Goal: Obtain resource: Download file/media

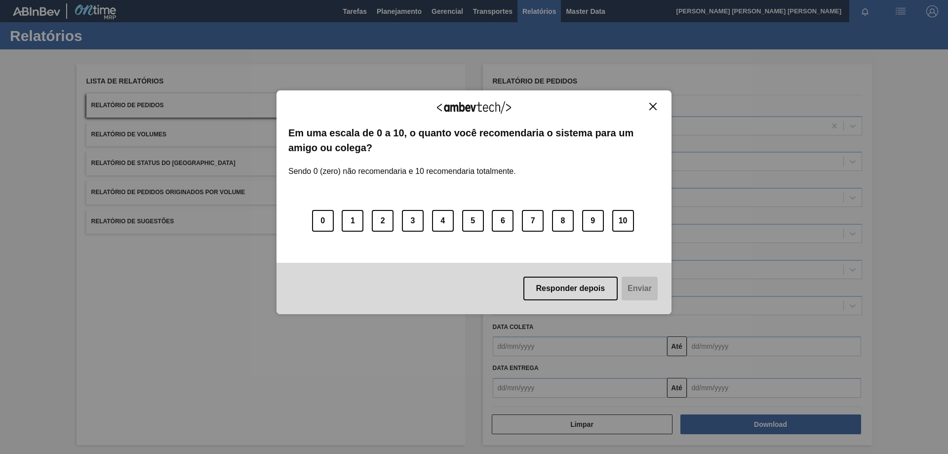
click at [655, 110] on img "Close" at bounding box center [652, 106] width 7 height 7
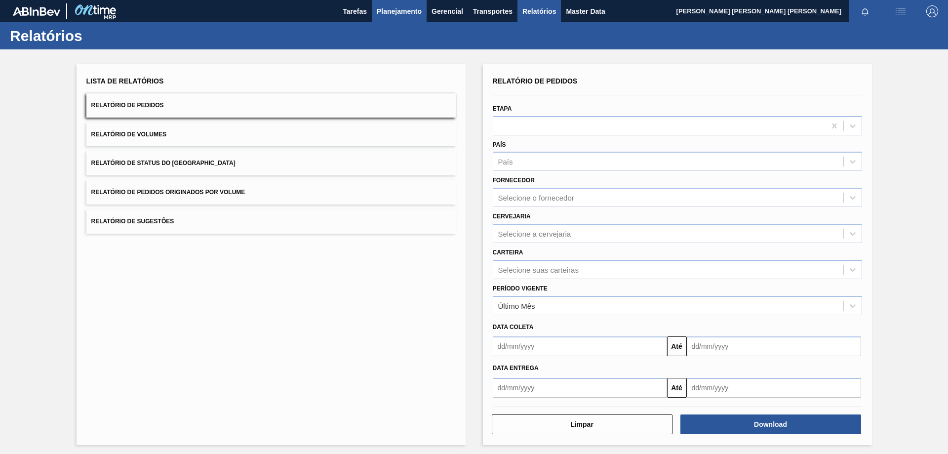
click at [394, 7] on span "Planejamento" at bounding box center [399, 11] width 45 height 12
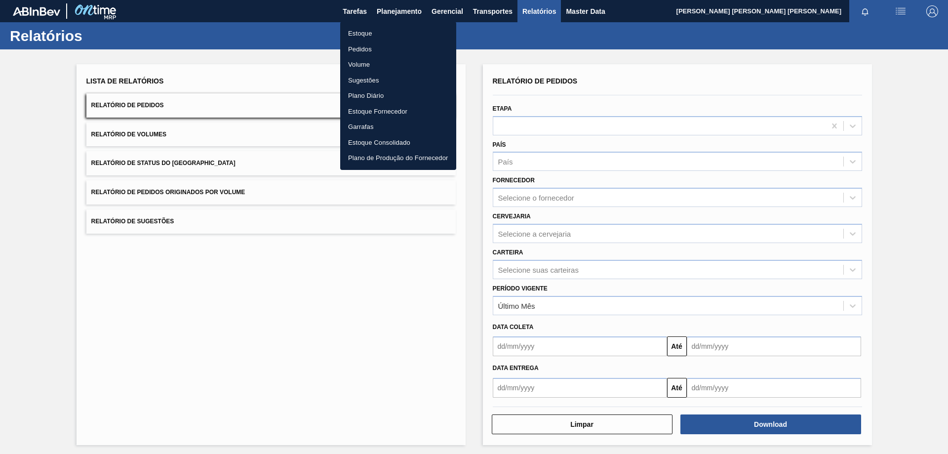
click at [356, 39] on li "Estoque" at bounding box center [398, 34] width 116 height 16
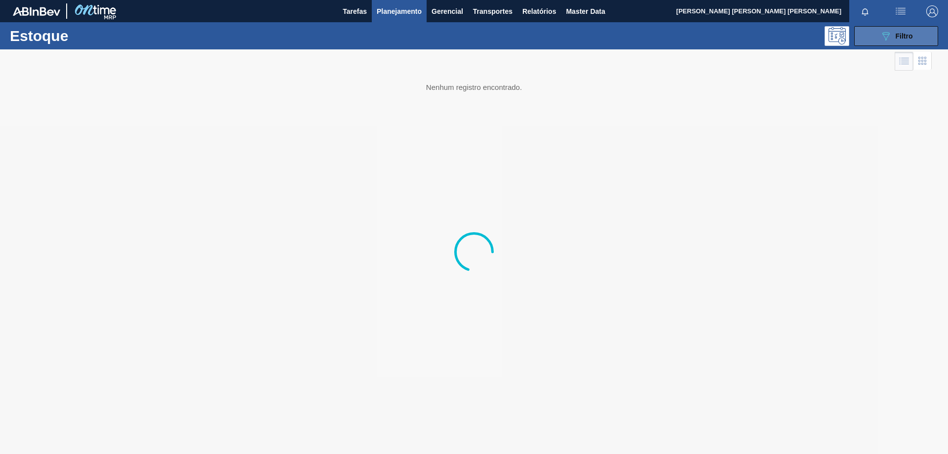
click at [929, 34] on button "089F7B8B-B2A5-4AFE-B5C0-19BA573D28AC Filtro" at bounding box center [896, 36] width 84 height 20
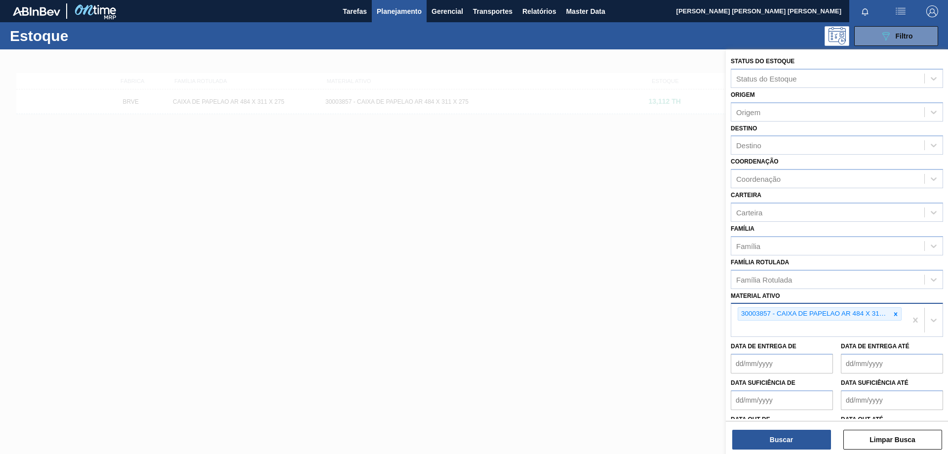
click at [892, 313] on icon at bounding box center [895, 313] width 7 height 7
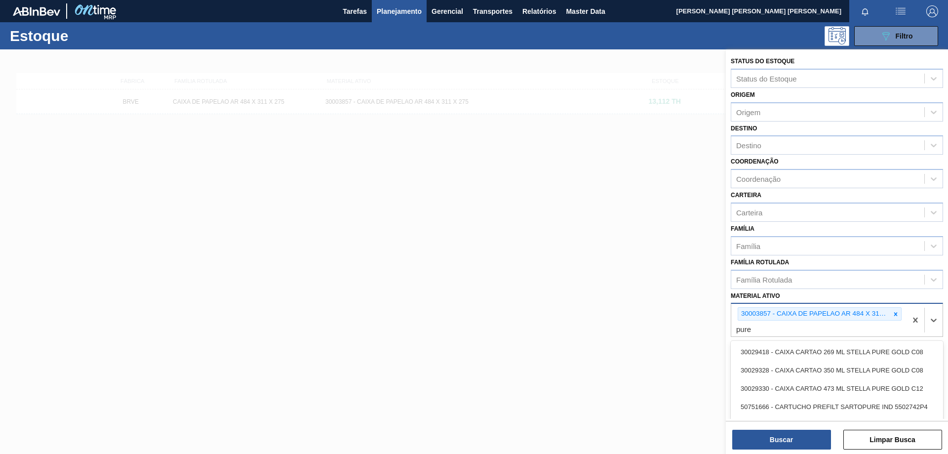
type ativo "[MEDICAL_DATA]"
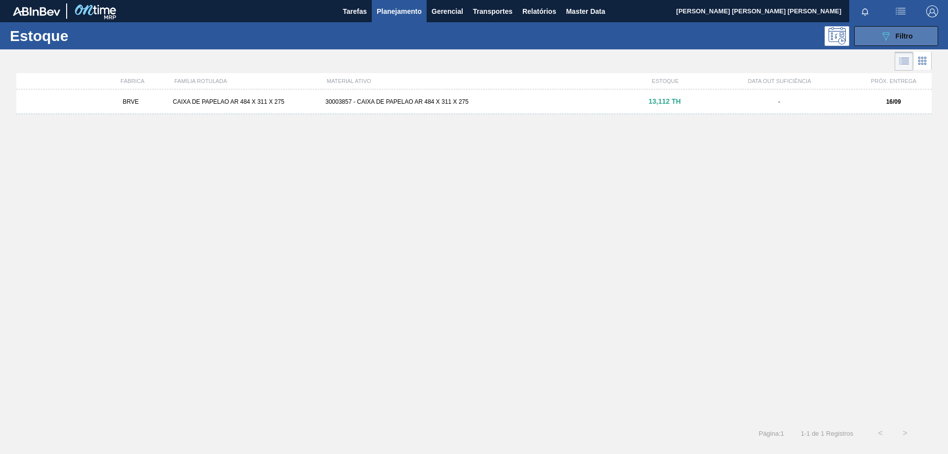
click at [898, 38] on span "Filtro" at bounding box center [903, 36] width 17 height 8
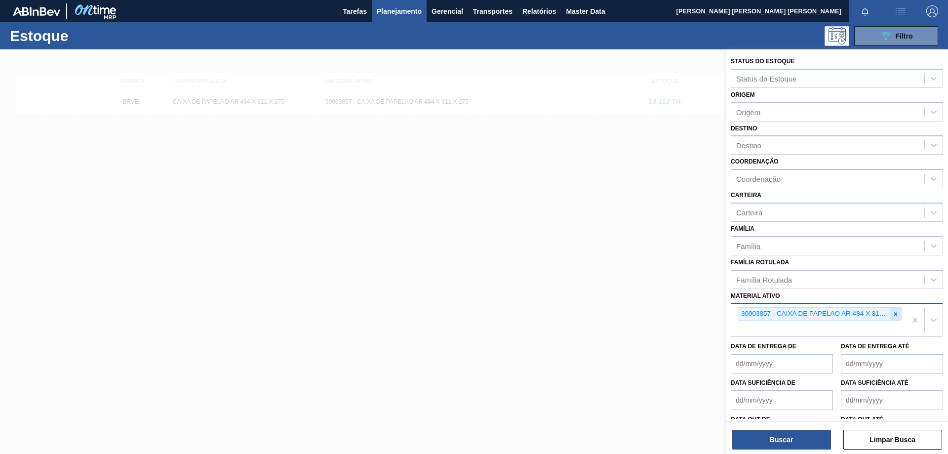
click at [892, 312] on icon at bounding box center [895, 313] width 7 height 7
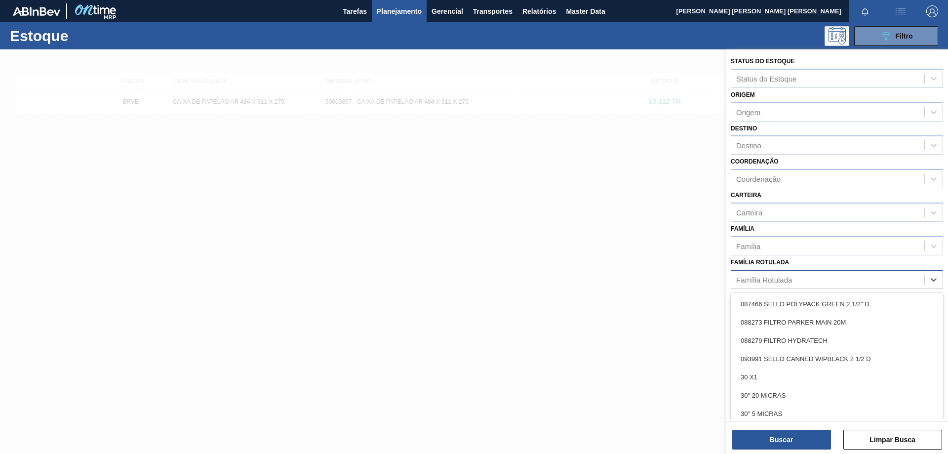
click at [784, 278] on div "Família Rotulada" at bounding box center [764, 279] width 56 height 8
type Rotulada "gold"
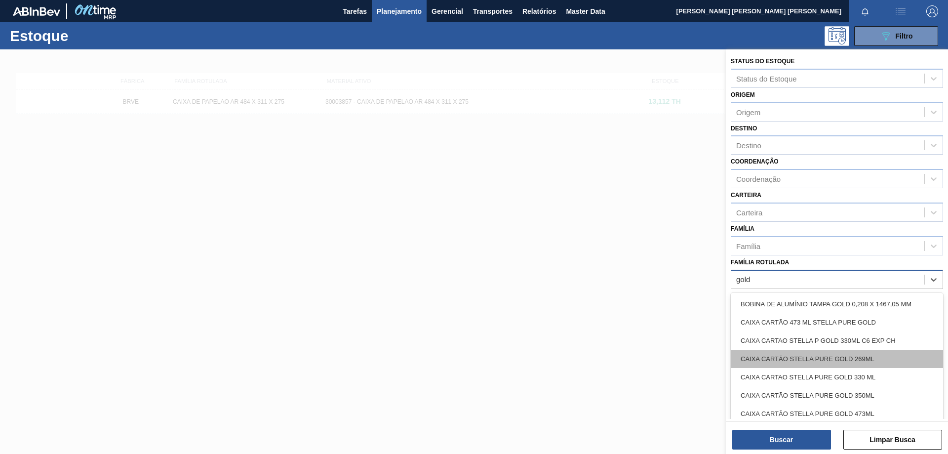
click at [840, 358] on div "CAIXA CARTÃO STELLA PURE GOLD 269ML" at bounding box center [836, 358] width 212 height 18
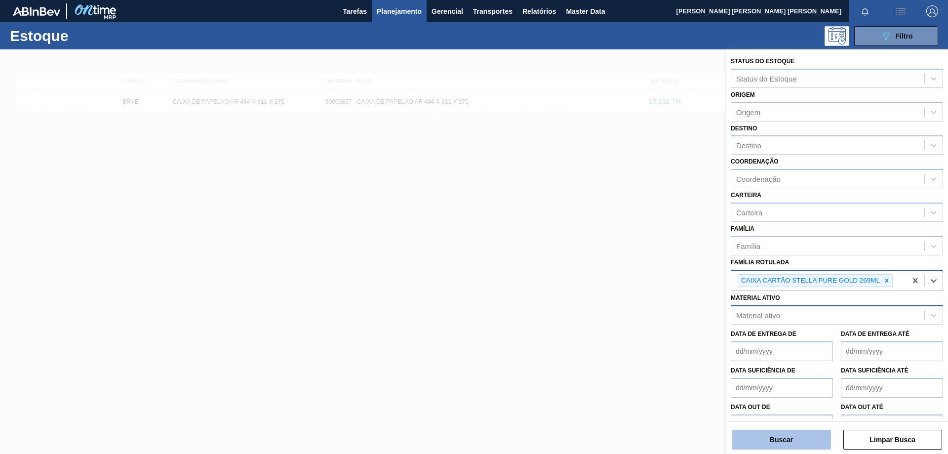
click at [800, 439] on button "Buscar" at bounding box center [781, 439] width 99 height 20
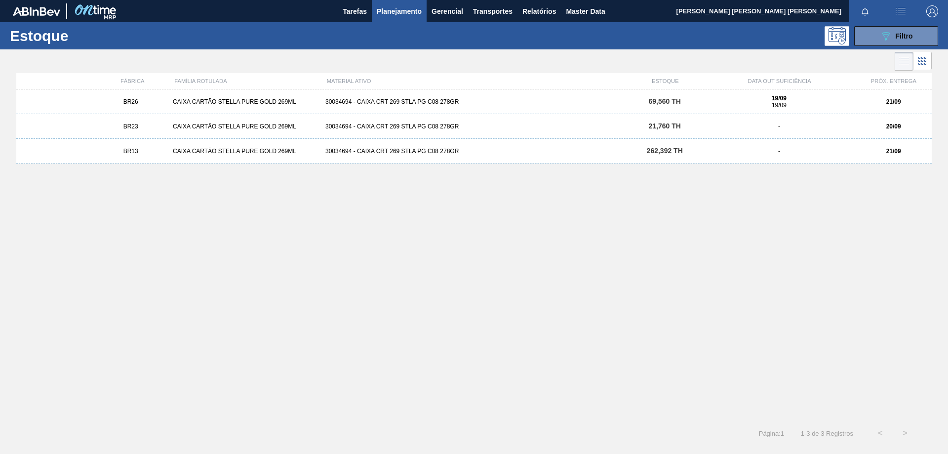
click at [431, 100] on div "30034694 - CAIXA CRT 269 STLA PG C08 278GR" at bounding box center [473, 101] width 305 height 7
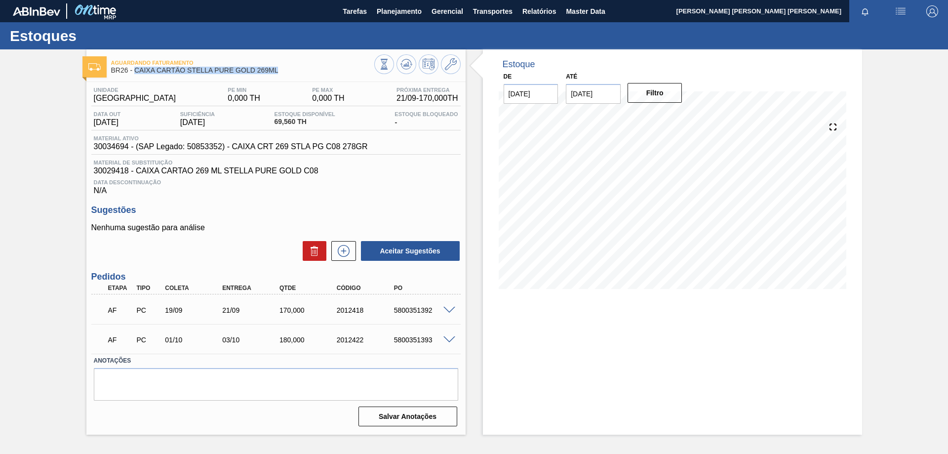
drag, startPoint x: 288, startPoint y: 68, endPoint x: 135, endPoint y: 73, distance: 152.6
click at [135, 73] on span "BR26 - CAIXA CARTÃO STELLA PURE GOLD 269ML" at bounding box center [242, 70] width 263 height 7
copy span "CAIXA CARTÃO STELLA PURE GOLD 269ML"
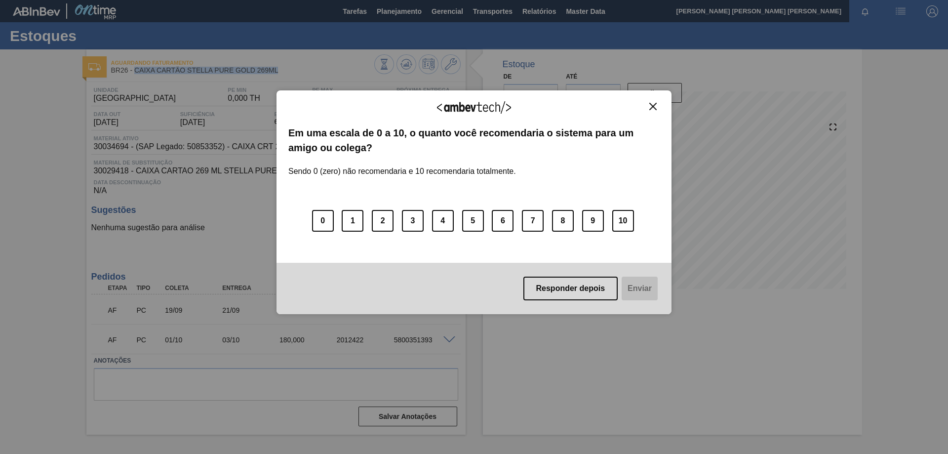
click at [650, 106] on img "Close" at bounding box center [652, 106] width 7 height 7
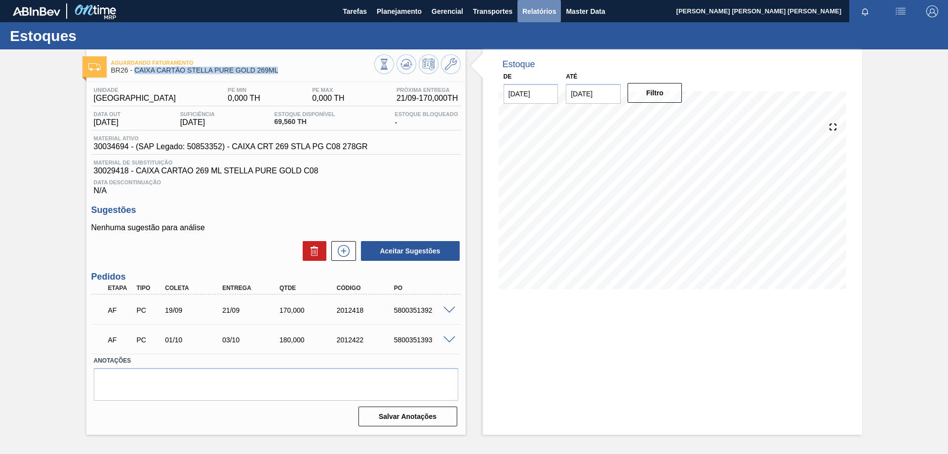
click at [541, 8] on span "Relatórios" at bounding box center [539, 11] width 34 height 12
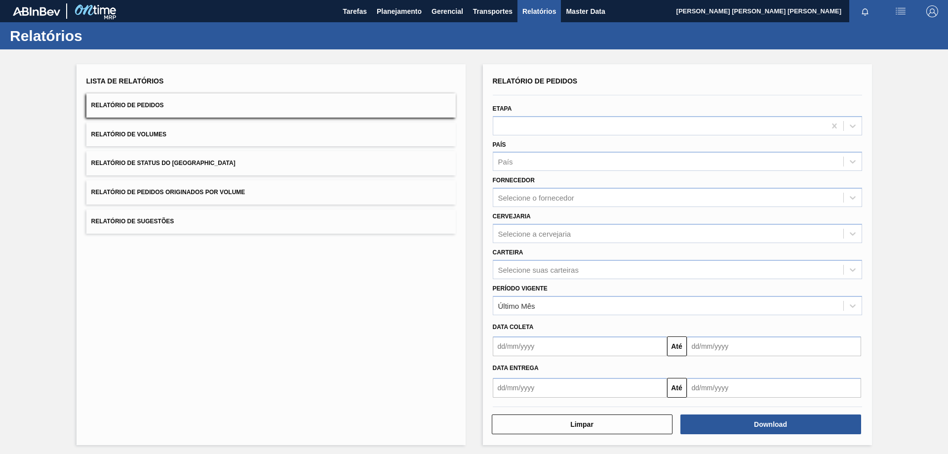
click at [168, 158] on button "Relatório de Status do [GEOGRAPHIC_DATA]" at bounding box center [270, 163] width 369 height 24
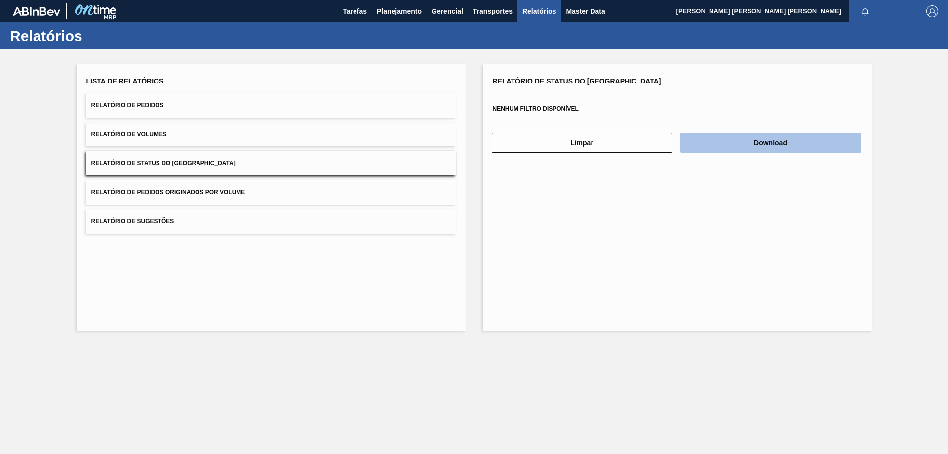
click at [785, 146] on button "Download" at bounding box center [770, 143] width 181 height 20
